Goal: Ask a question: Seek information or help from site administrators or community

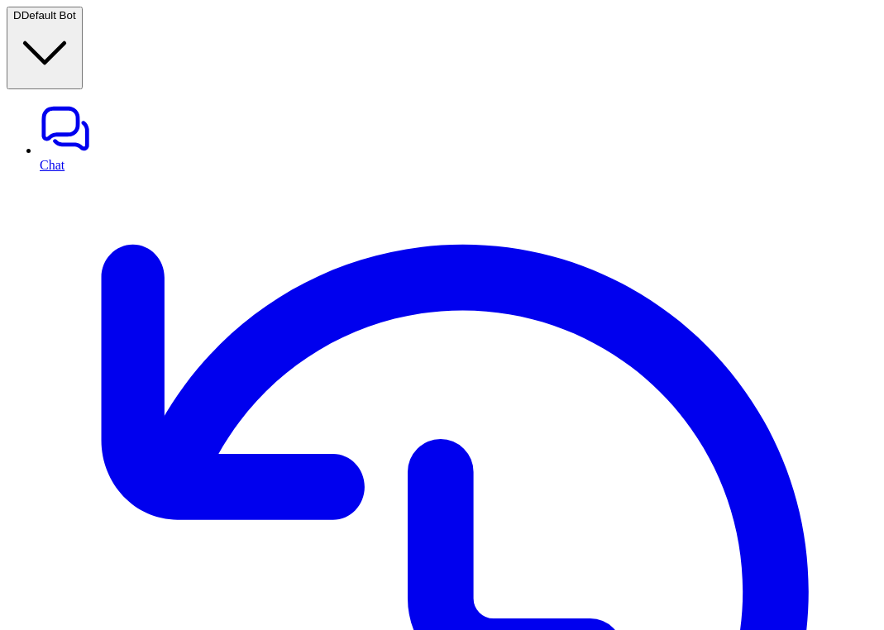
paste div
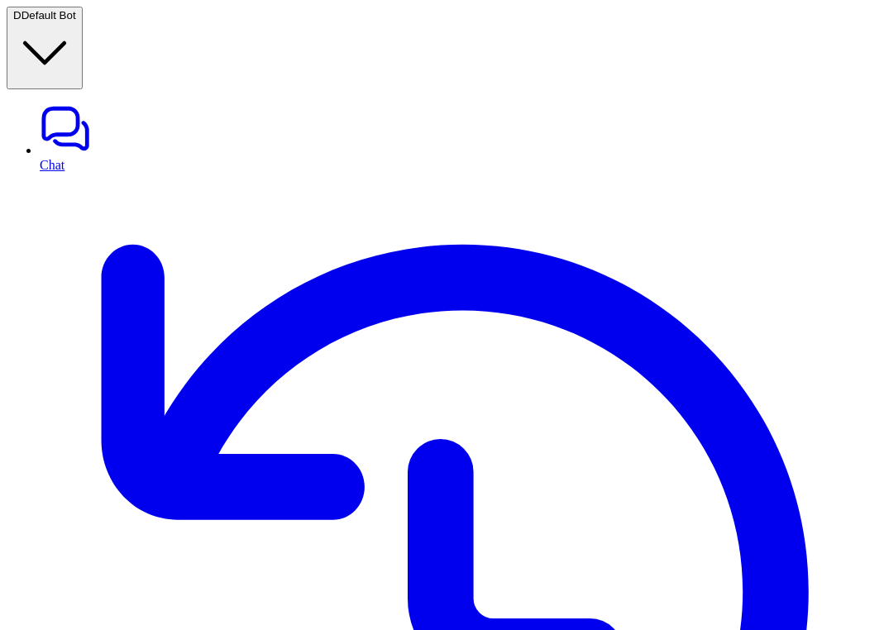
scroll to position [547, 0]
copy div "how [PERSON_NAME] daily tools? D"
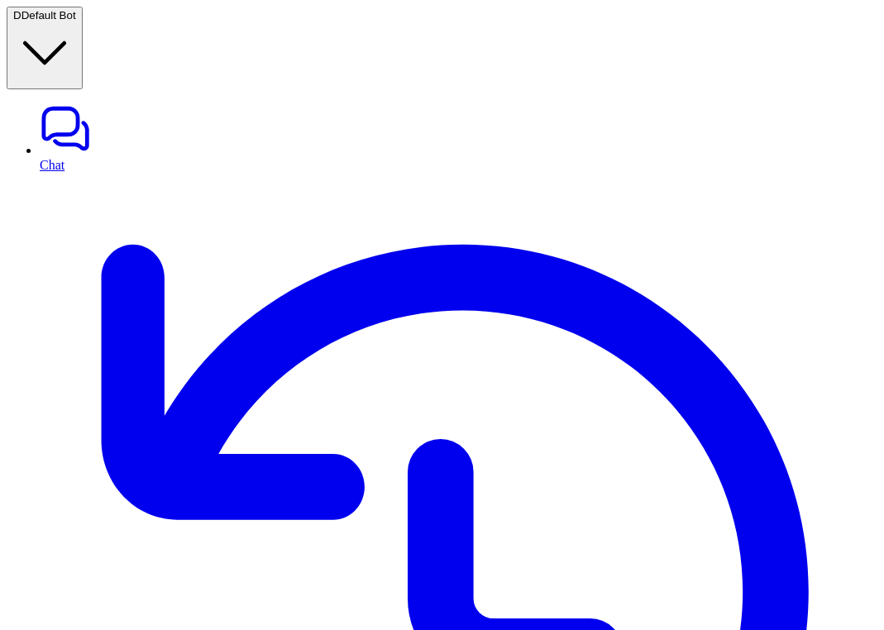
copy div "how [PERSON_NAME] daily tools? D"
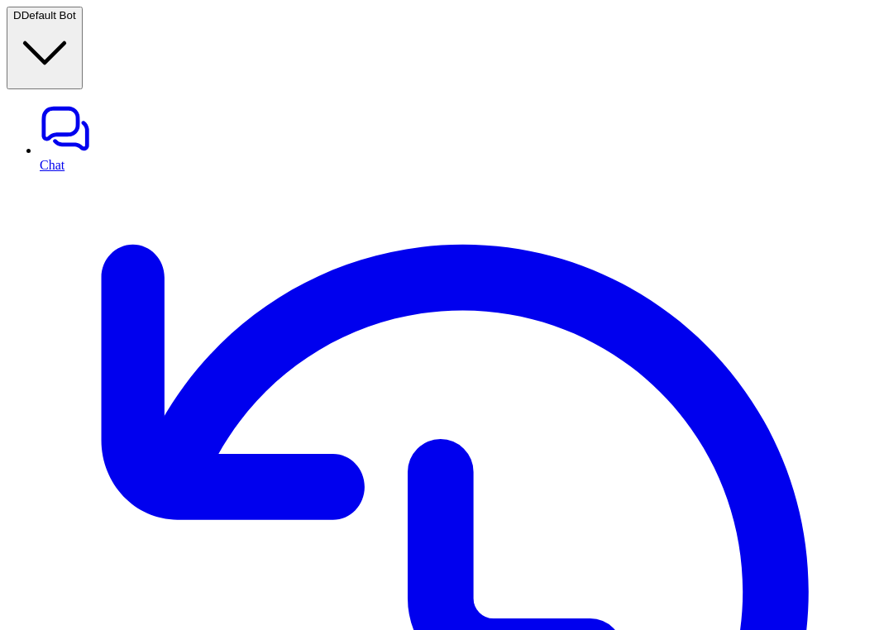
copy div "**********"
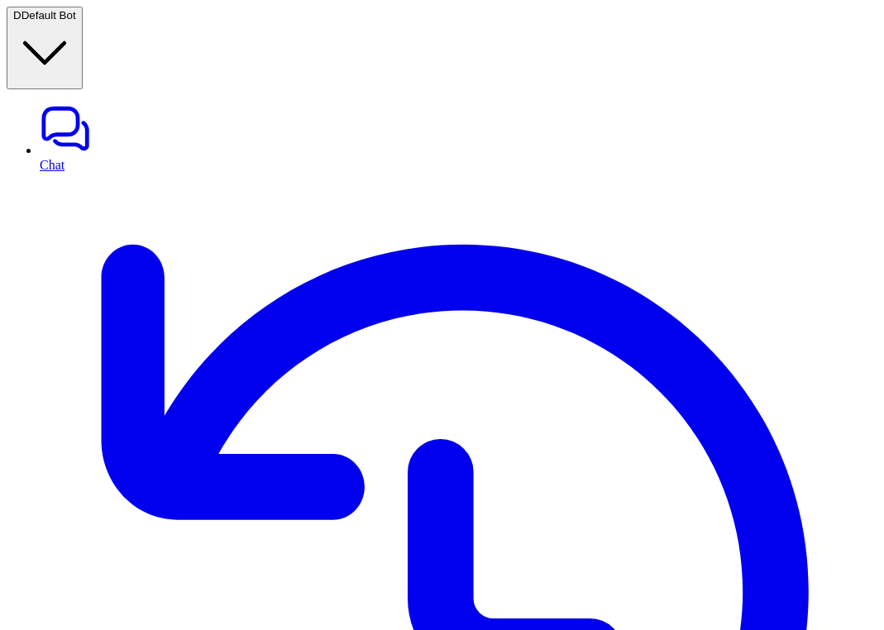
copy div "How to onboarding a new aircraft? D"
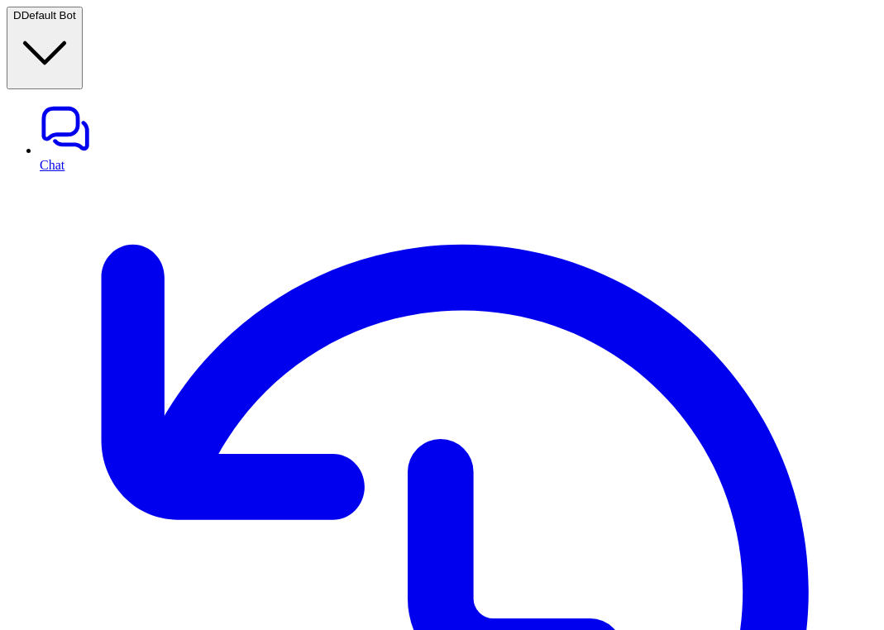
copy div "How to onboarding a new aircraft? D"
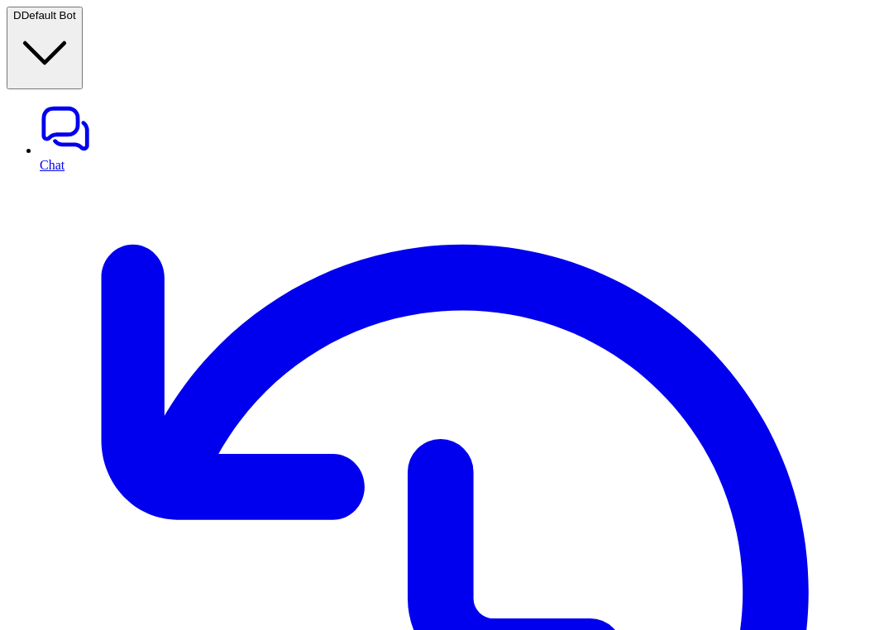
scroll to position [1972, 0]
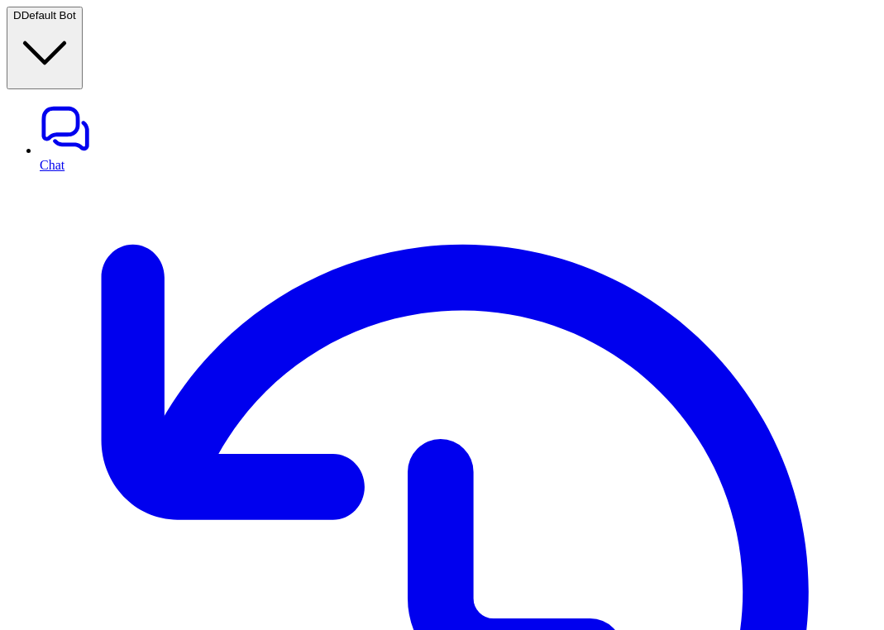
scroll to position [2573, 0]
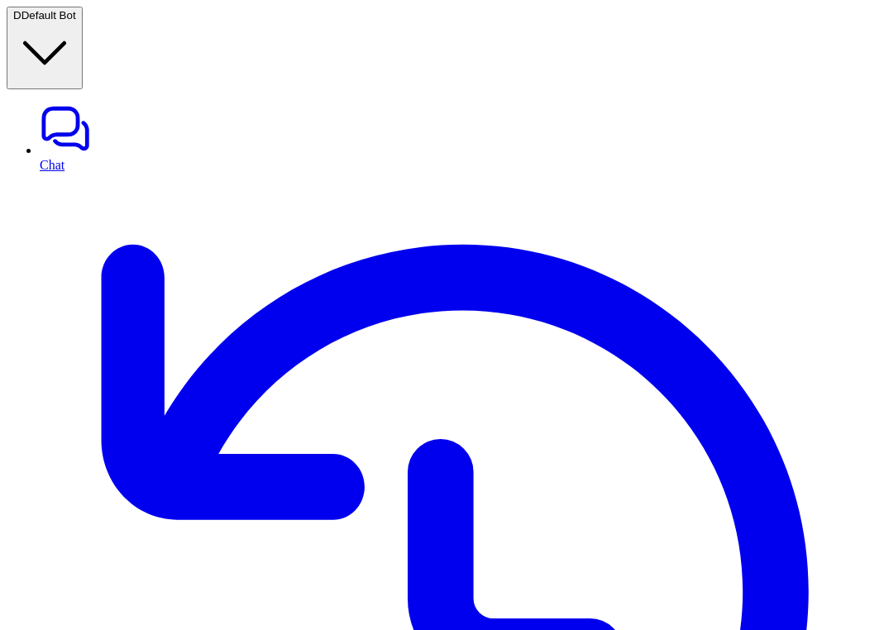
scroll to position [3422, 0]
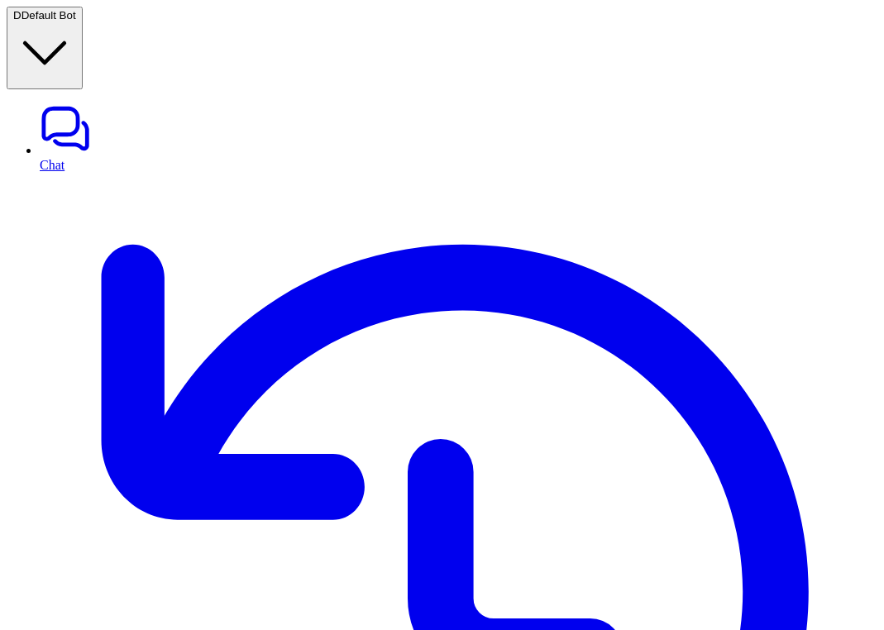
copy div "How to onboarding a new aircraft? D"
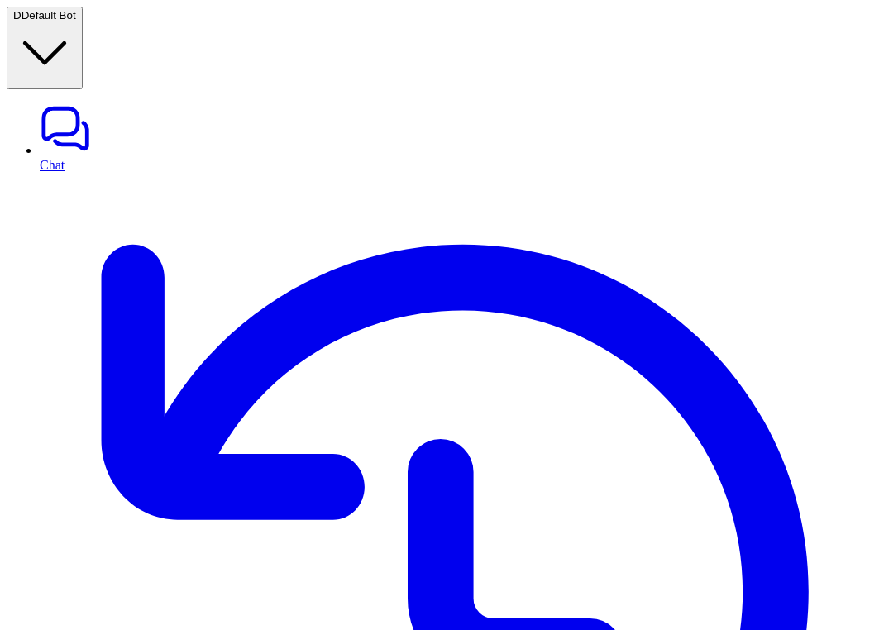
copy div "How to onboarding a new aircraft? D"
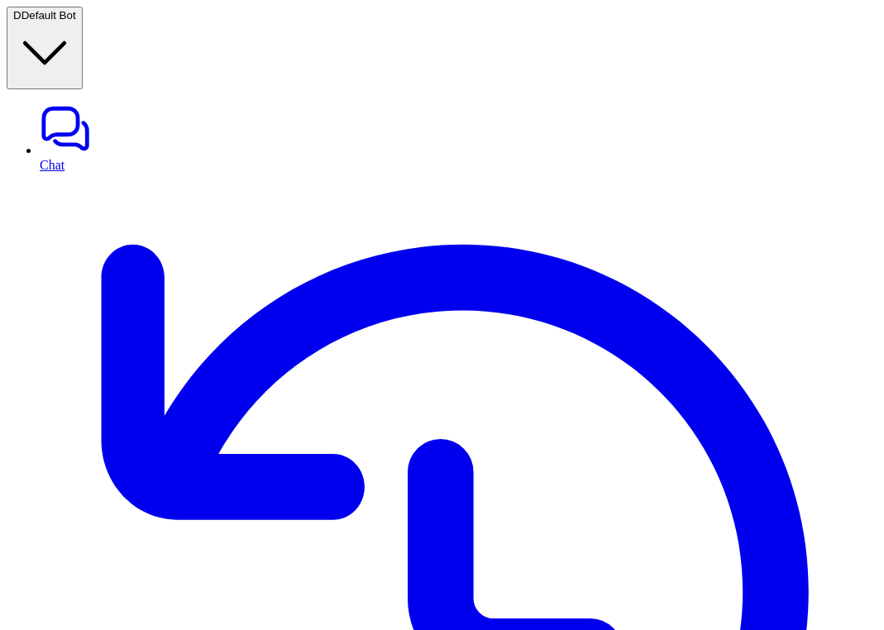
copy div "How to onboarding a new aircraft? D"
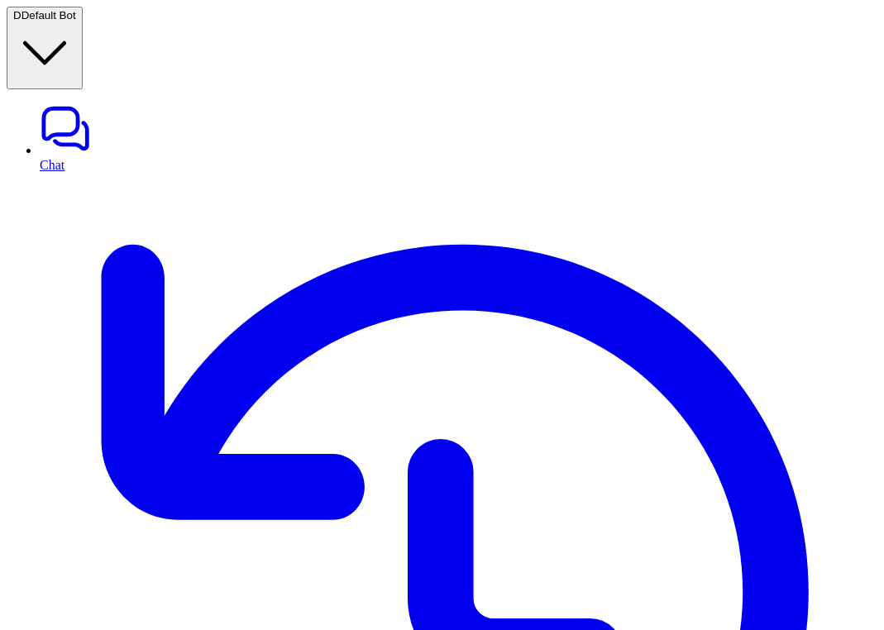
scroll to position [4128, 0]
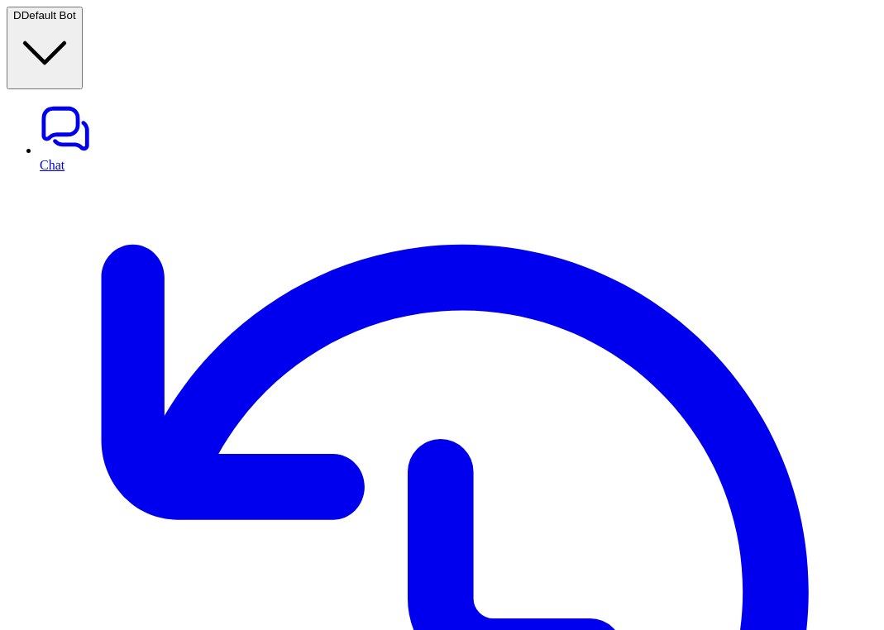
scroll to position [4284, 0]
copy div "How to onboarding a new aircraft? D"
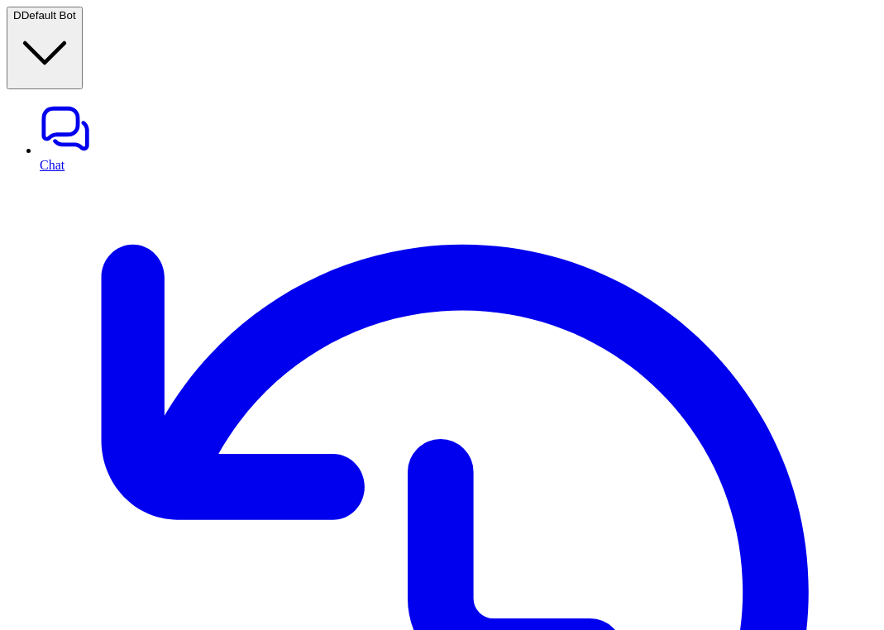
scroll to position [3722, 0]
copy div "Are your products tested for heavy metals, pesticides, and microbes? D"
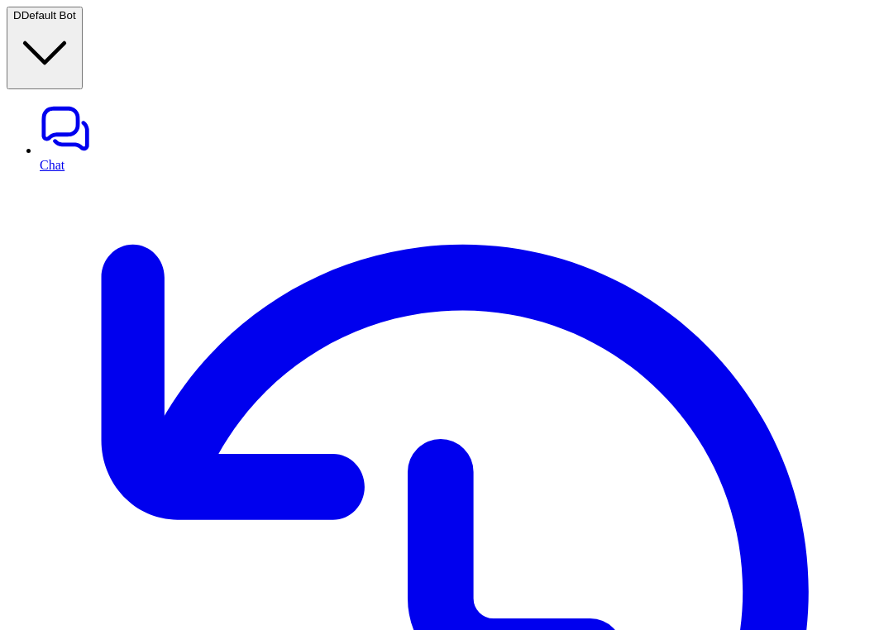
scroll to position [2007, 0]
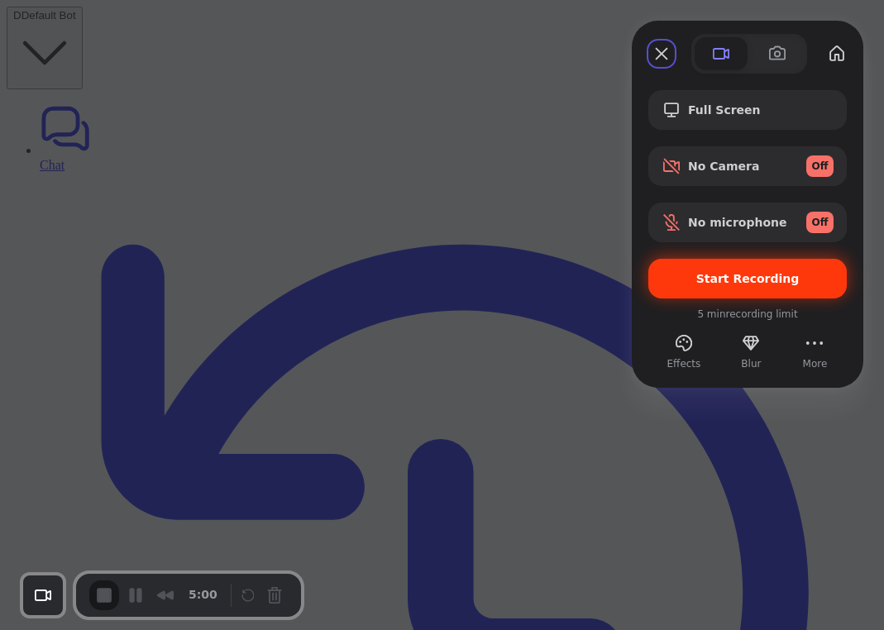
click at [733, 293] on div "Start Recording" at bounding box center [747, 279] width 198 height 40
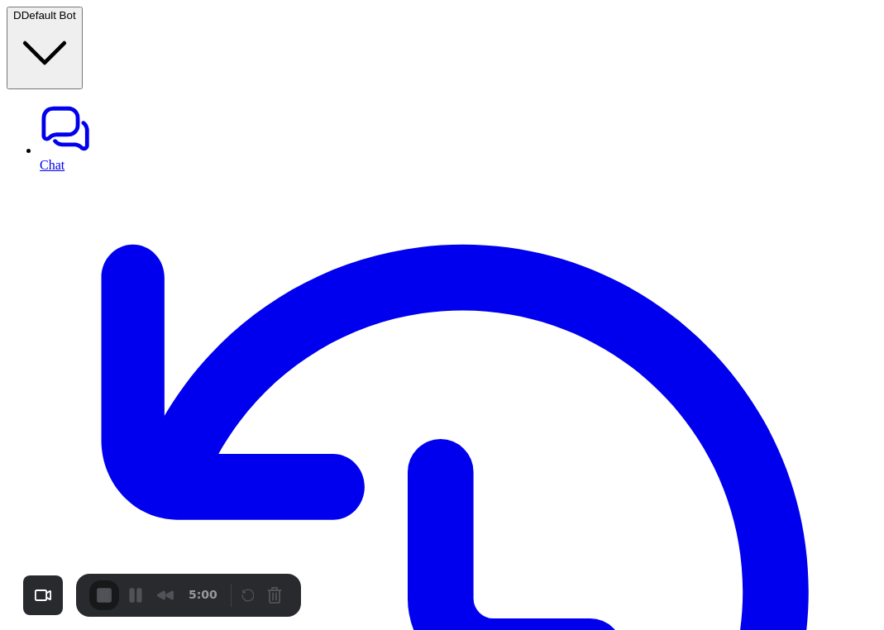
click at [268, 595] on div "Recorder controls - play pause" at bounding box center [263, 595] width 50 height 26
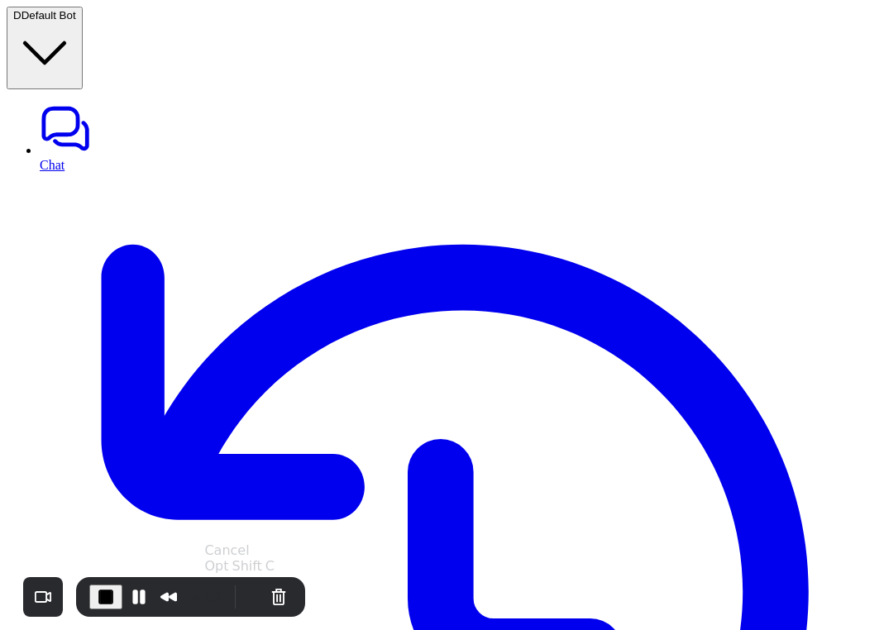
click at [272, 595] on button "Cancel Recording" at bounding box center [278, 597] width 26 height 26
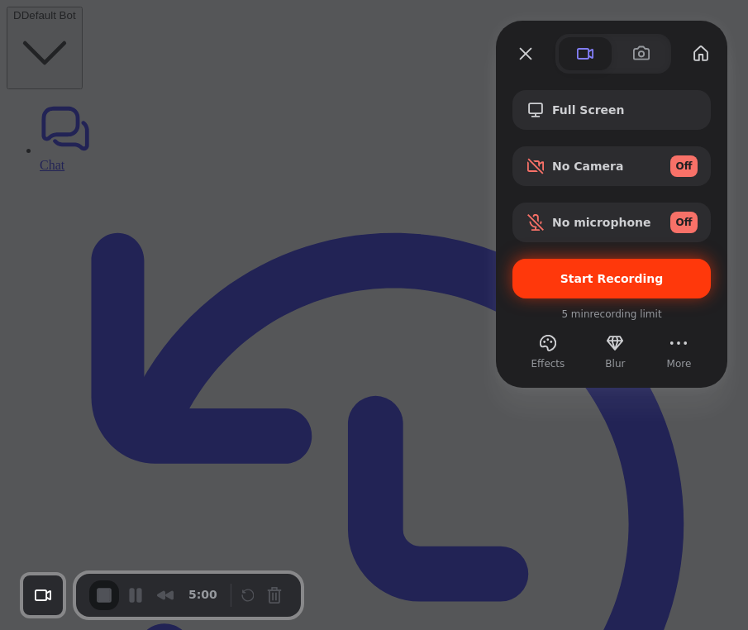
click at [625, 278] on span "Start Recording" at bounding box center [611, 278] width 103 height 13
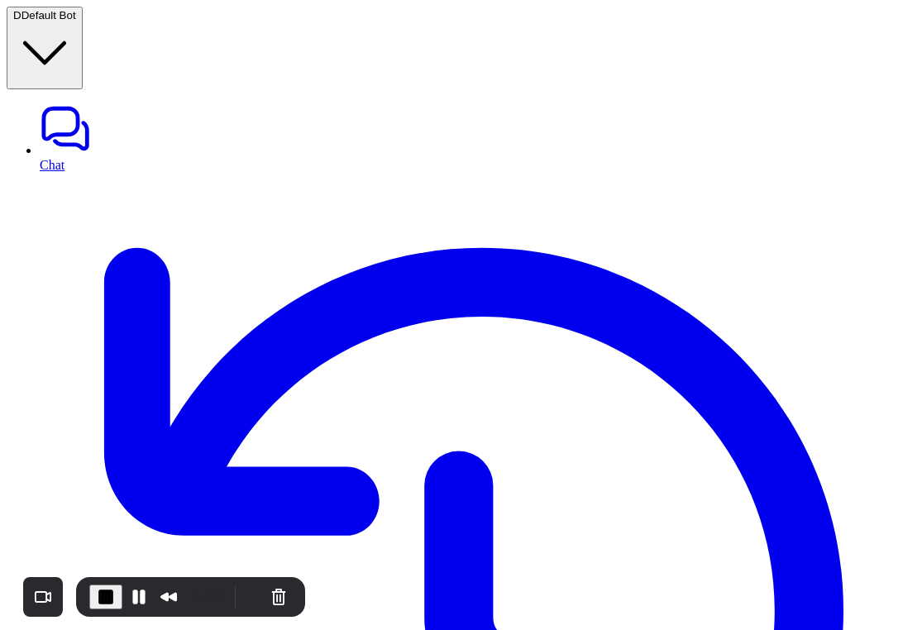
copy div "Are your products tested for heavy metals, pesticides, and microbes? D"
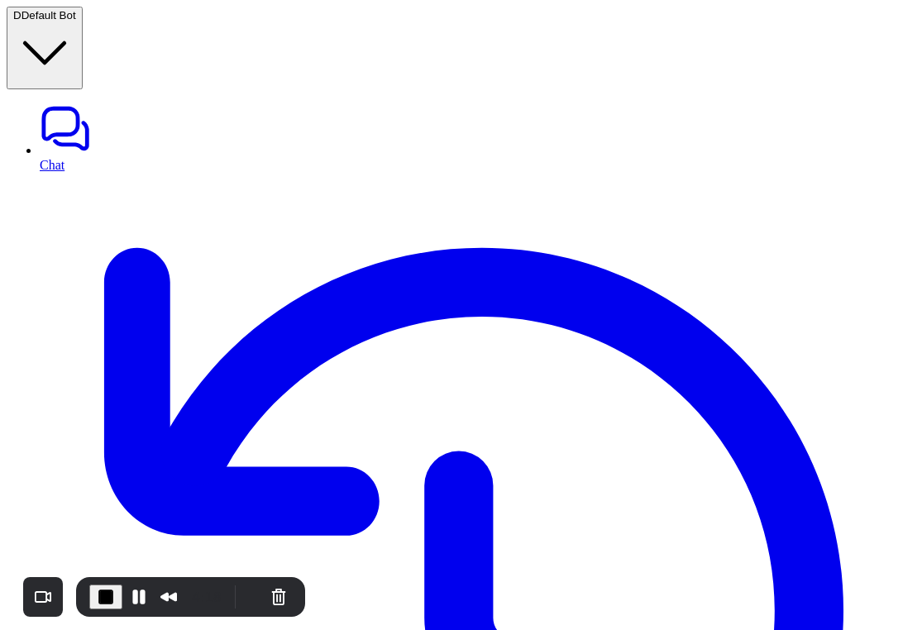
paste div
click at [141, 590] on button "Pause Recording" at bounding box center [139, 597] width 26 height 26
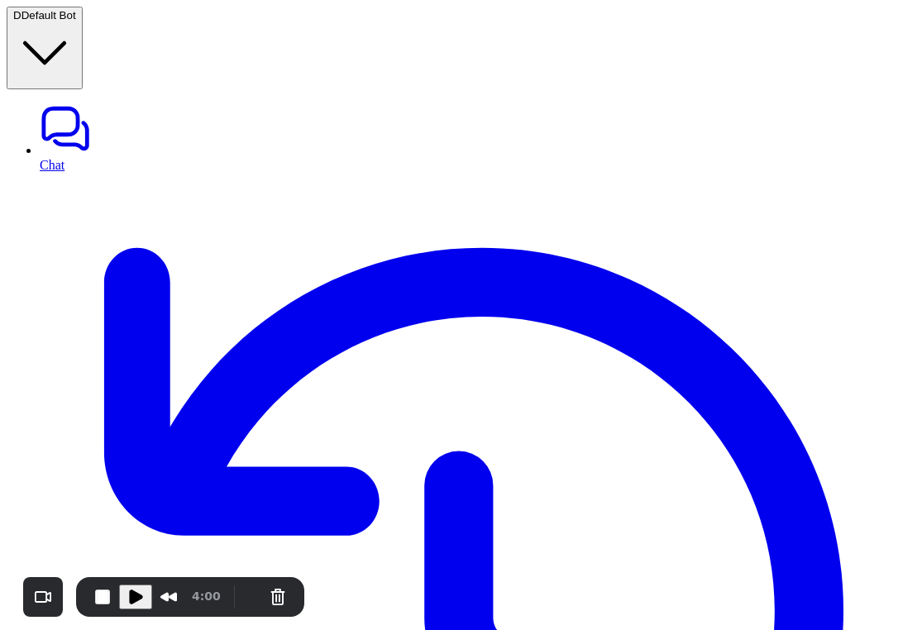
click at [141, 589] on span "Play Recording" at bounding box center [136, 597] width 20 height 20
click at [140, 589] on button "Pause Recording" at bounding box center [139, 597] width 26 height 26
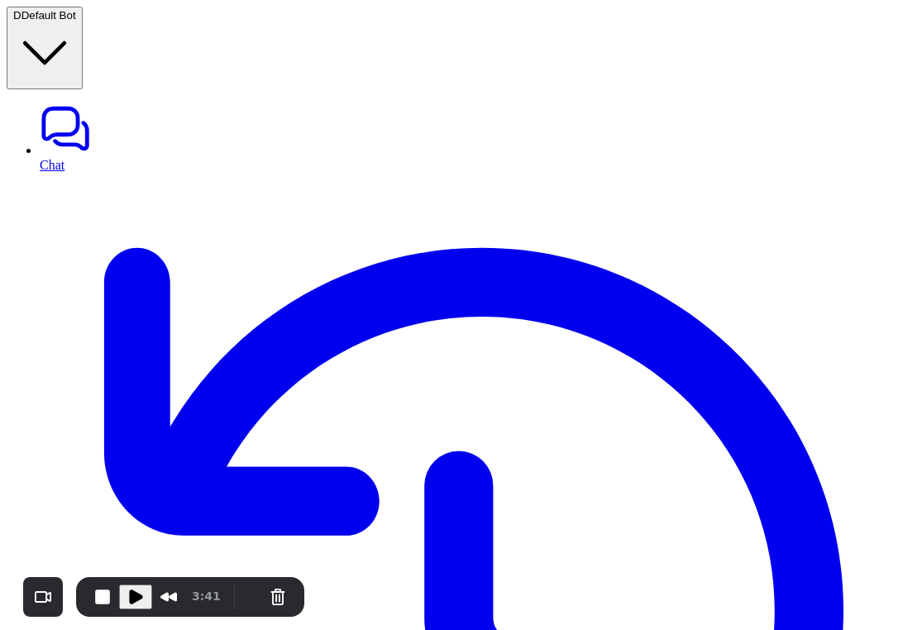
click at [140, 589] on span "Play Recording" at bounding box center [136, 597] width 20 height 20
copy div "How to onboarding a new aircraft? D"
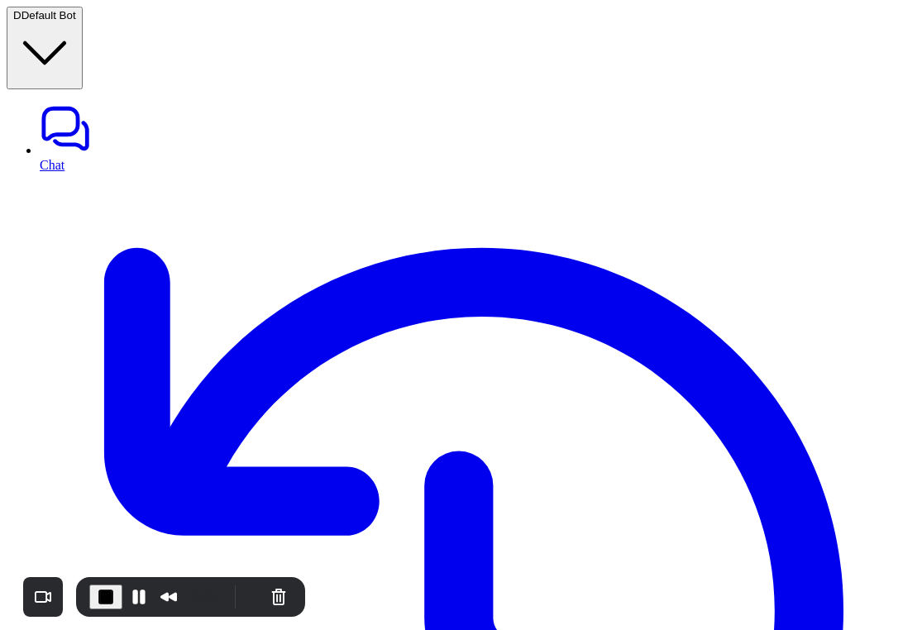
click at [136, 596] on button "Pause Recording" at bounding box center [139, 597] width 26 height 26
click at [136, 596] on span "Play Recording" at bounding box center [136, 597] width 20 height 20
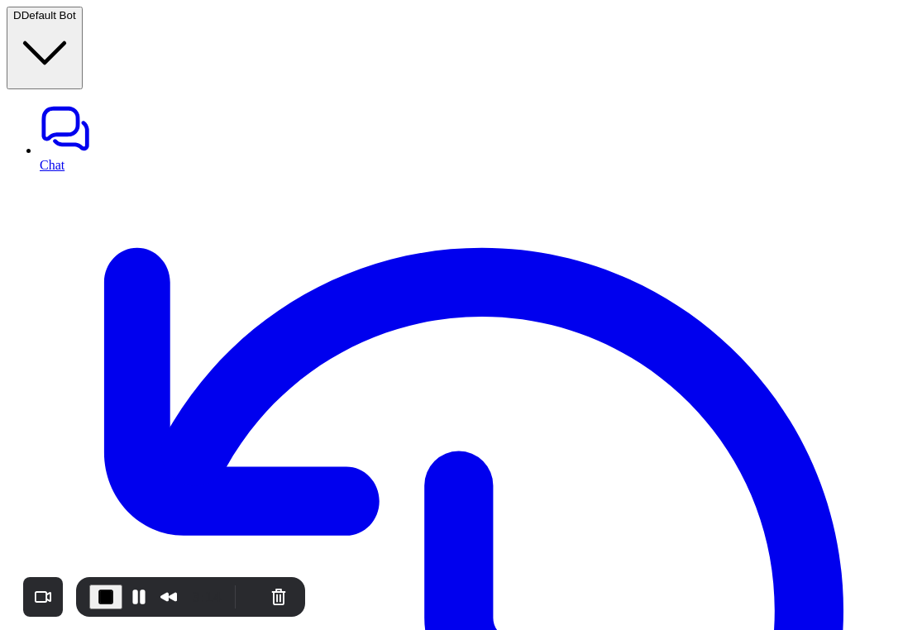
scroll to position [618, 0]
click at [131, 592] on button "Pause Recording" at bounding box center [139, 597] width 26 height 26
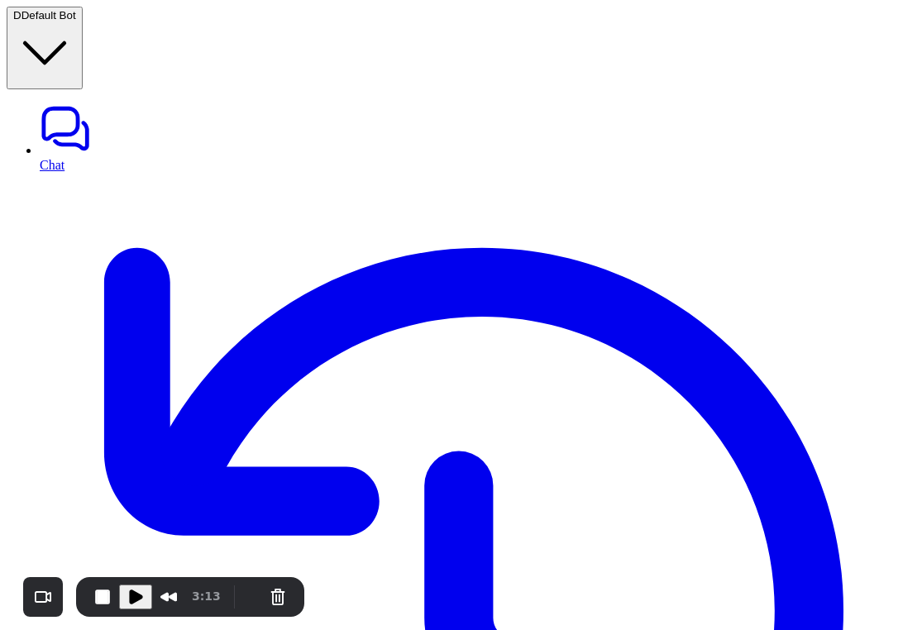
copy div "How to onboarding a new aircraft? D"
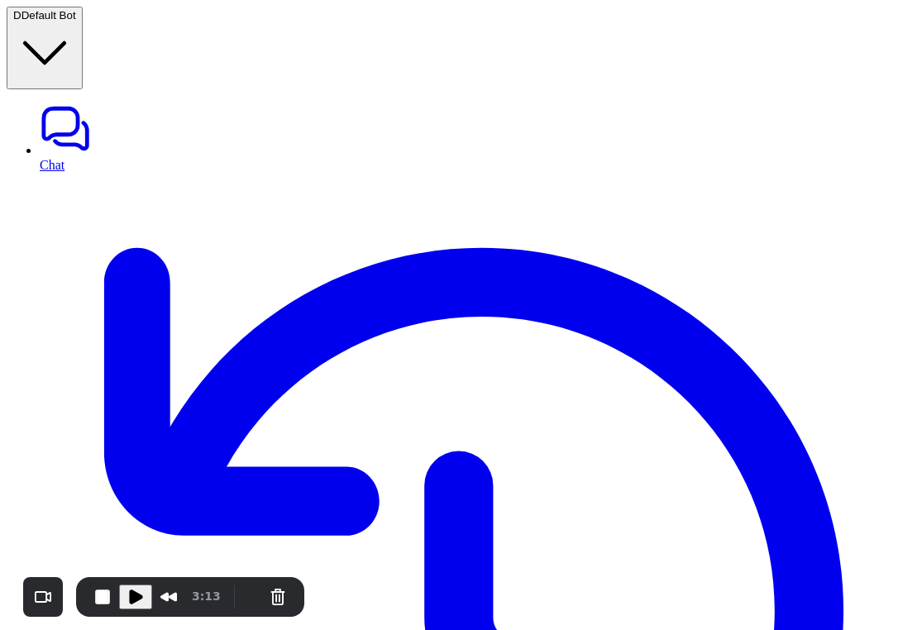
scroll to position [816, 0]
click at [139, 595] on span "Play Recording" at bounding box center [136, 597] width 20 height 20
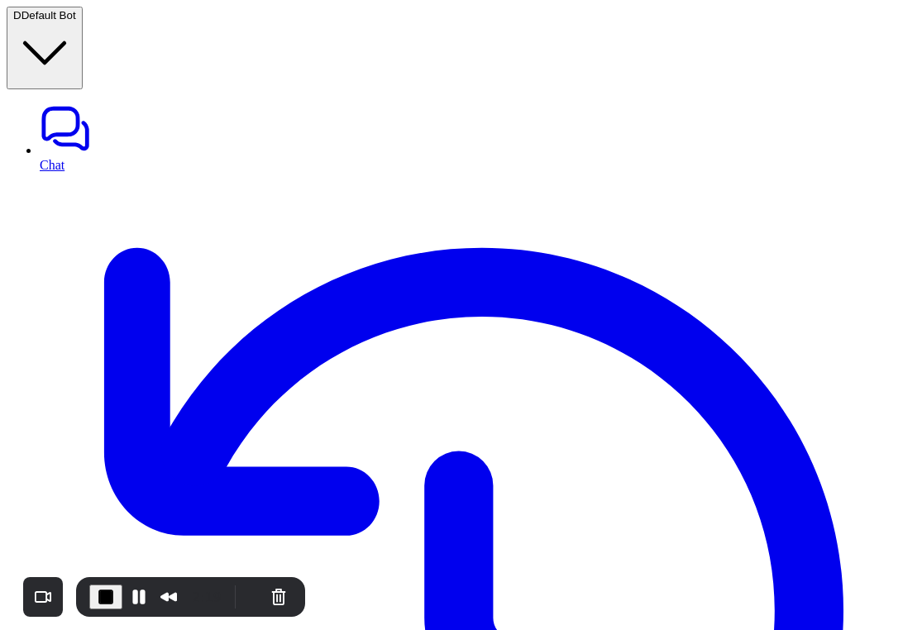
copy div "how [PERSON_NAME] daily tools? D"
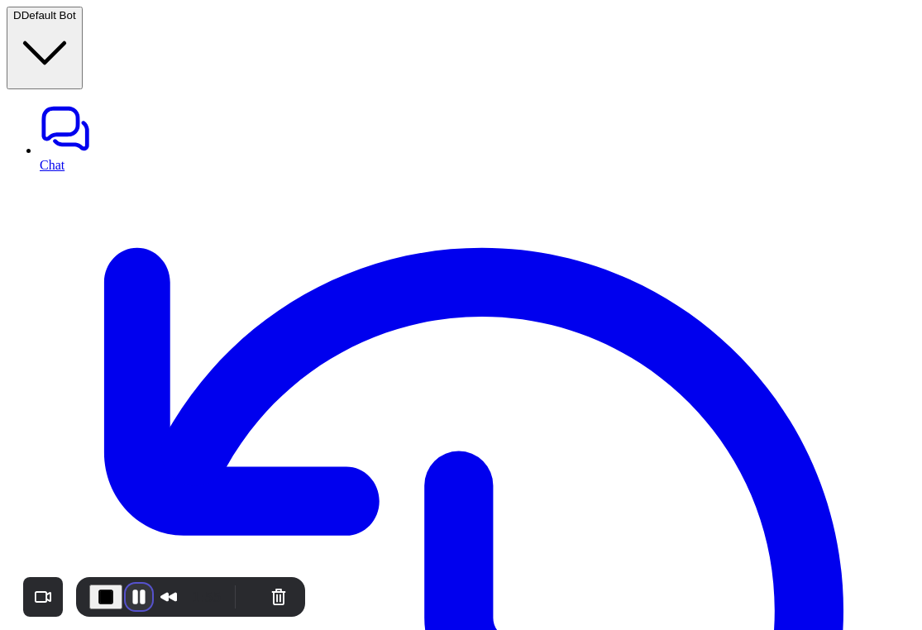
click at [131, 602] on button "Pause Recording" at bounding box center [139, 597] width 26 height 26
click at [102, 597] on button "End Recording" at bounding box center [102, 597] width 26 height 26
